Goal: Information Seeking & Learning: Learn about a topic

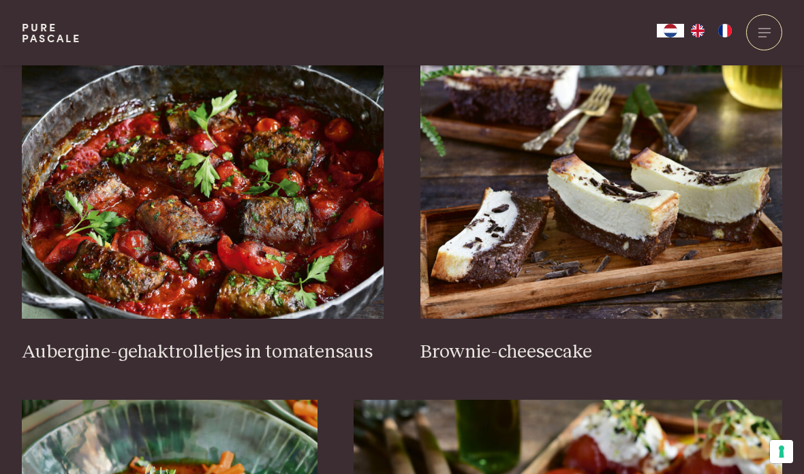
scroll to position [565, 0]
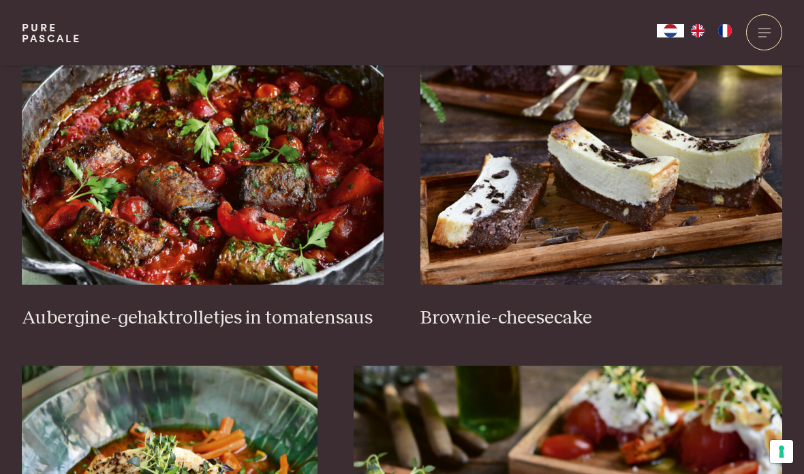
click at [150, 138] on img at bounding box center [203, 148] width 362 height 272
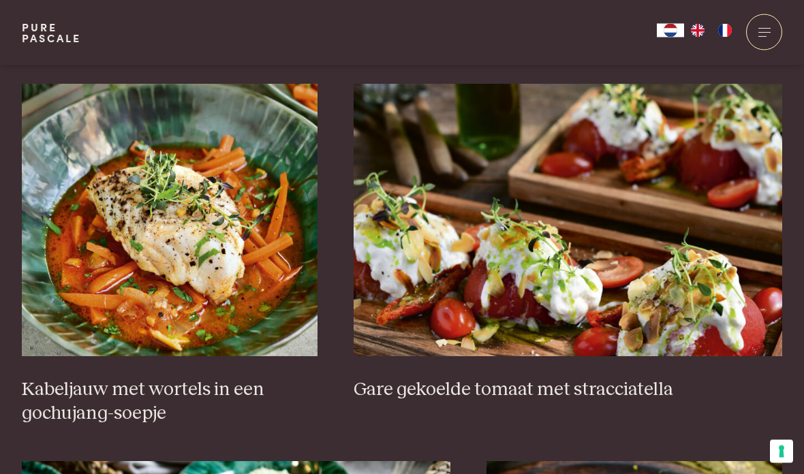
scroll to position [848, 0]
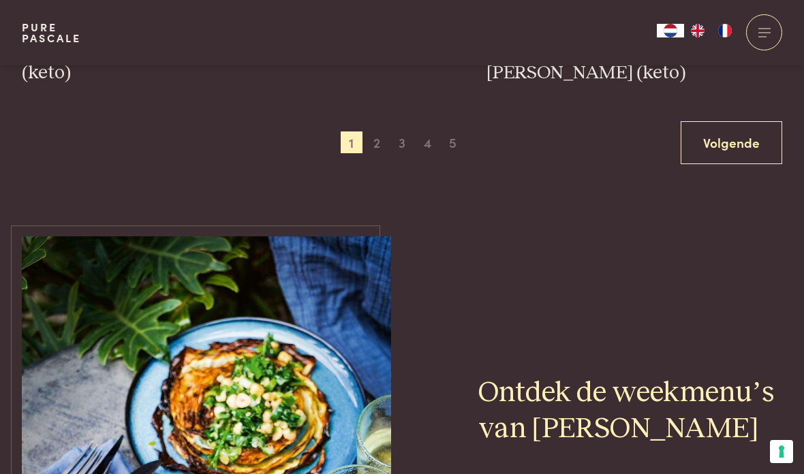
click at [717, 136] on link "Volgende" at bounding box center [730, 142] width 101 height 43
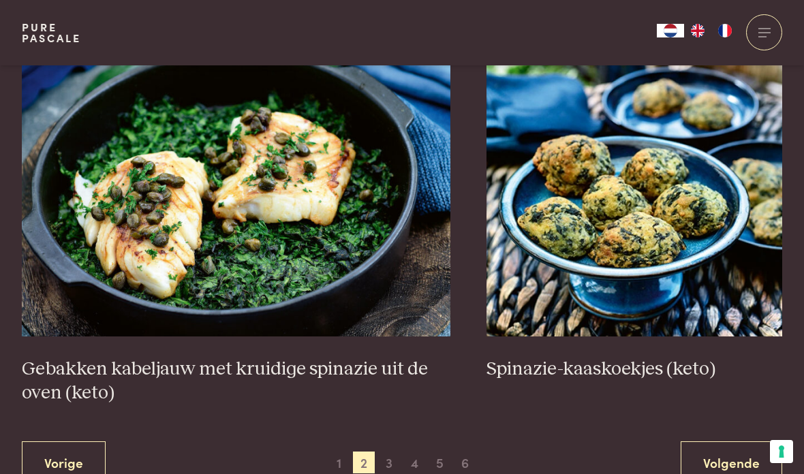
click at [724, 451] on link "Volgende" at bounding box center [730, 462] width 101 height 43
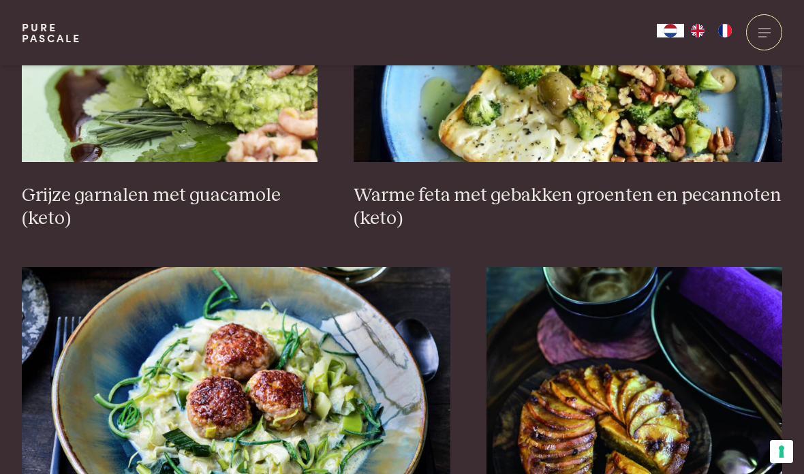
scroll to position [2347, 0]
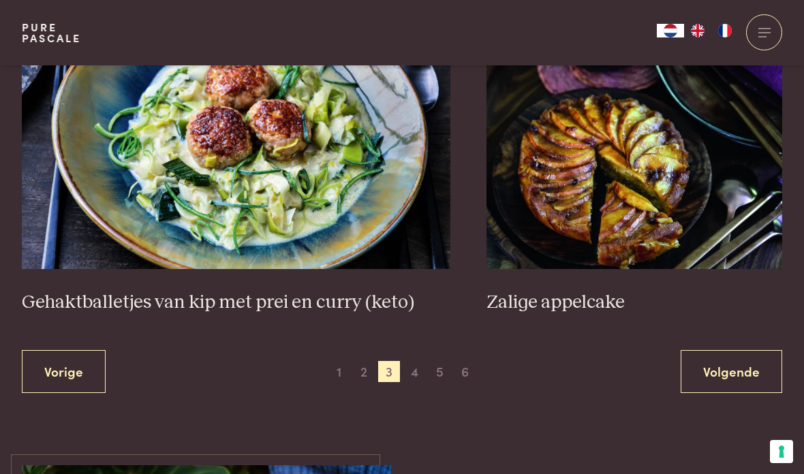
click at [716, 364] on link "Volgende" at bounding box center [730, 371] width 101 height 43
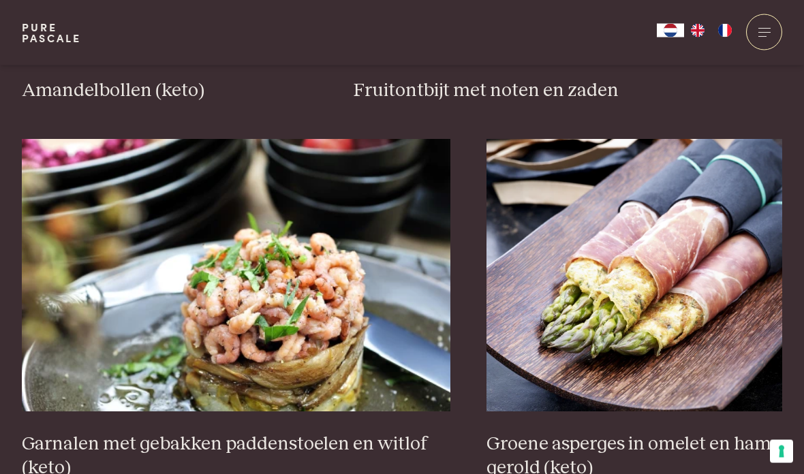
scroll to position [2255, 0]
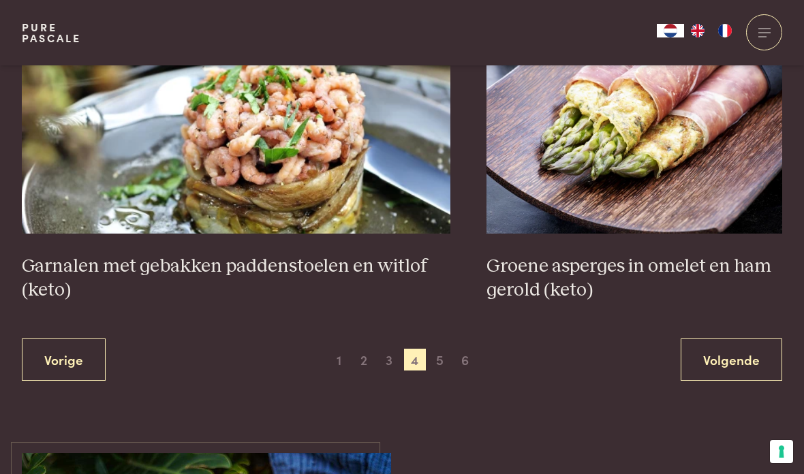
click at [738, 359] on link "Volgende" at bounding box center [730, 359] width 101 height 43
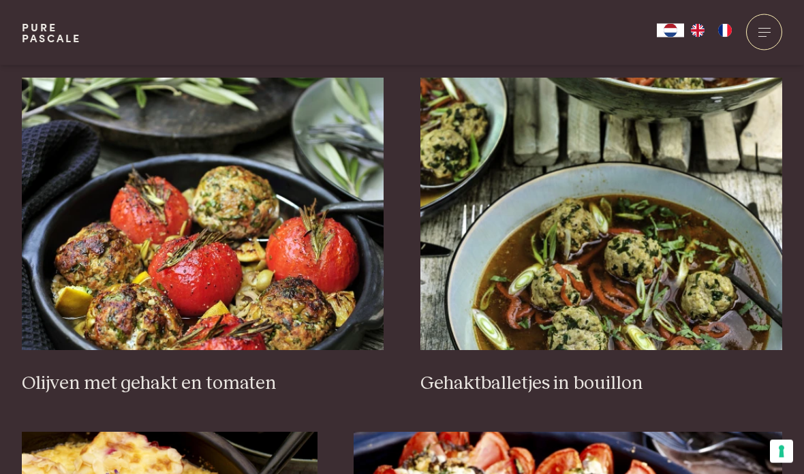
scroll to position [1632, 0]
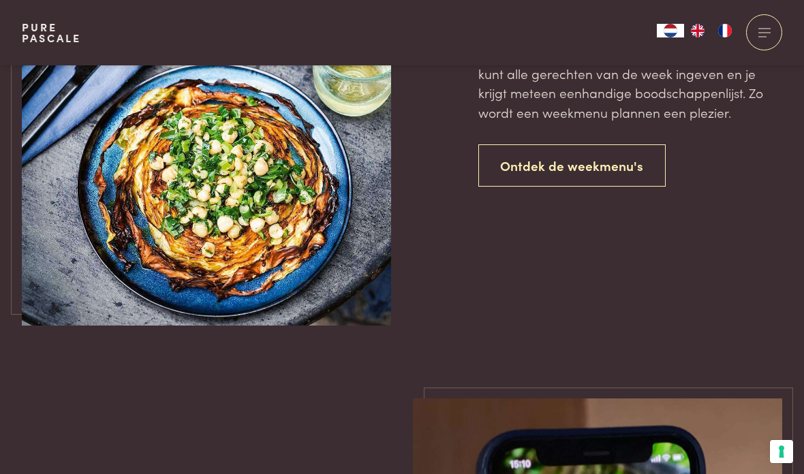
scroll to position [1277, 0]
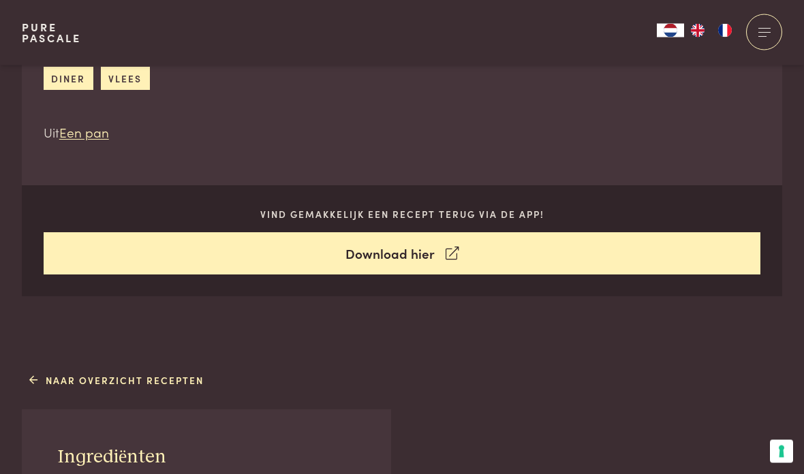
scroll to position [575, 0]
